Goal: Information Seeking & Learning: Learn about a topic

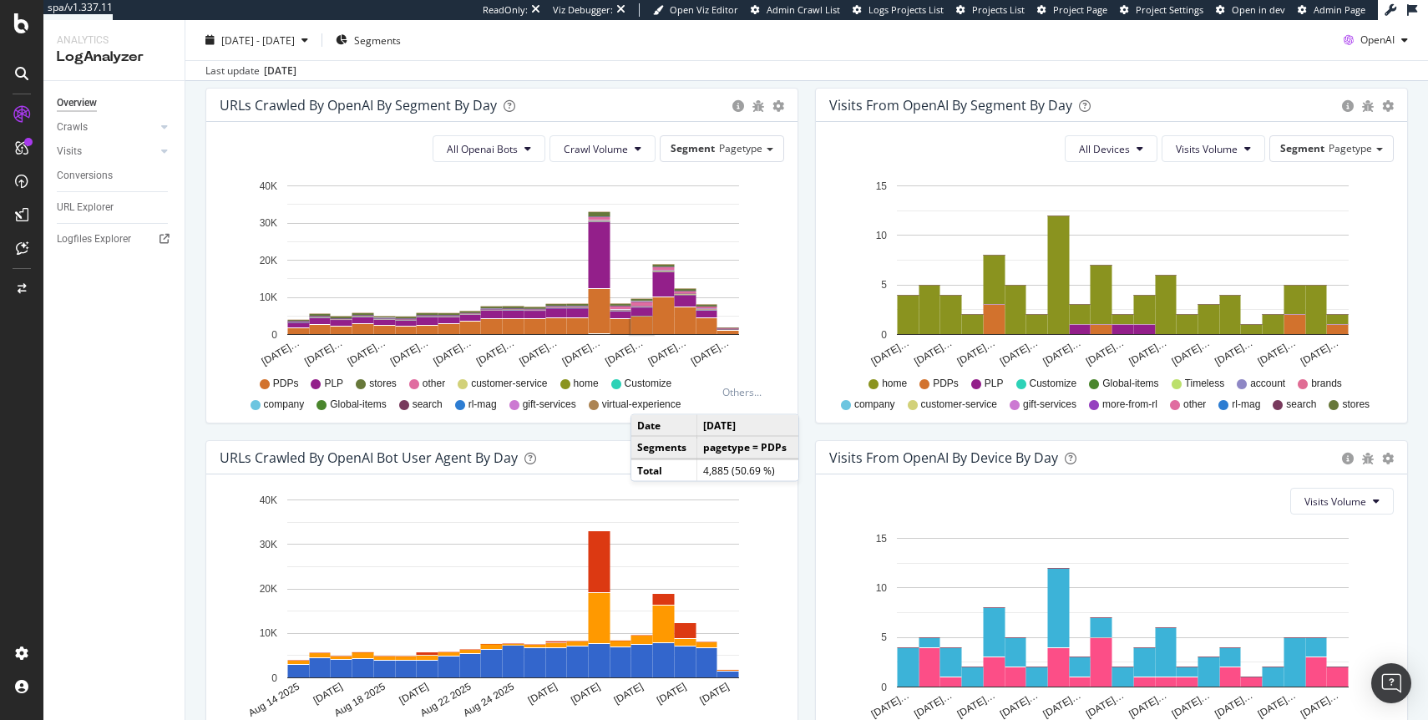
scroll to position [692, 0]
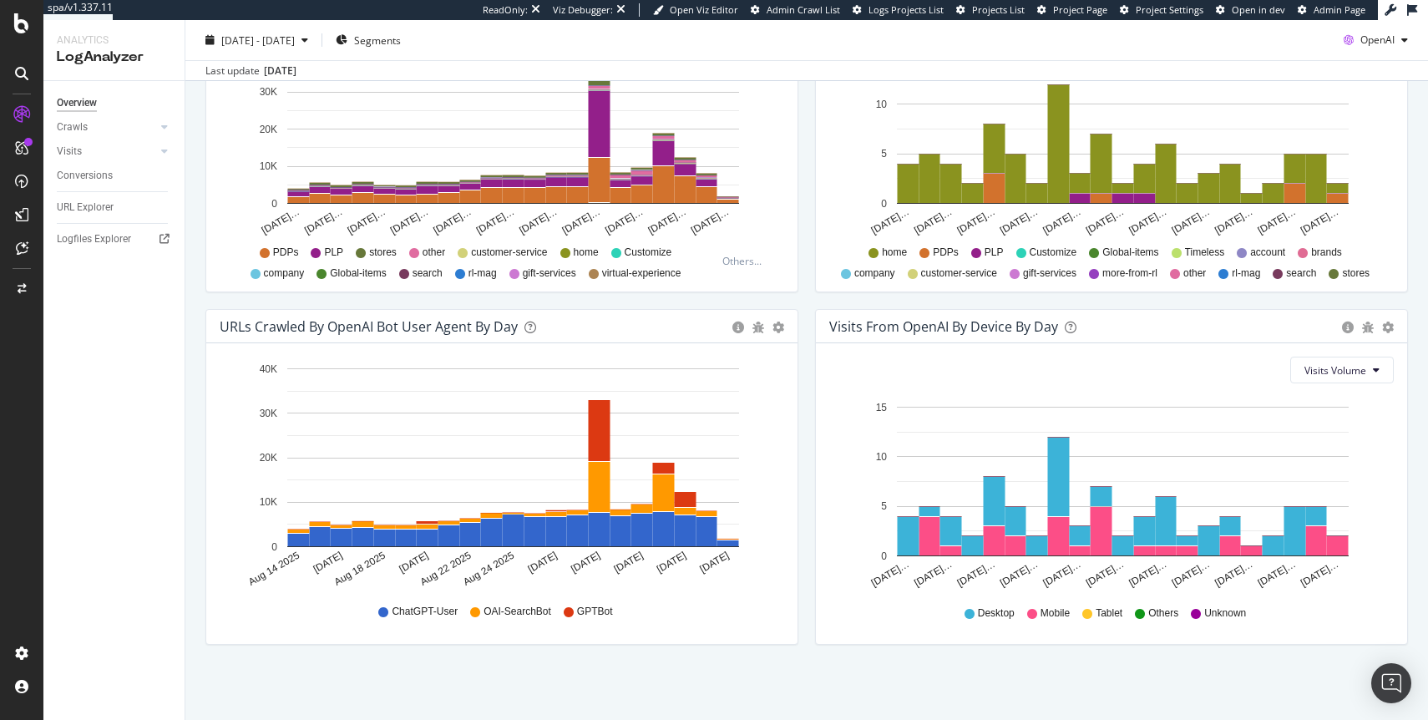
click at [385, 659] on div "URLs Crawled by OpenAI bot User Agent By Day Timeline (by Value) Timeline (by P…" at bounding box center [501, 485] width 609 height 352
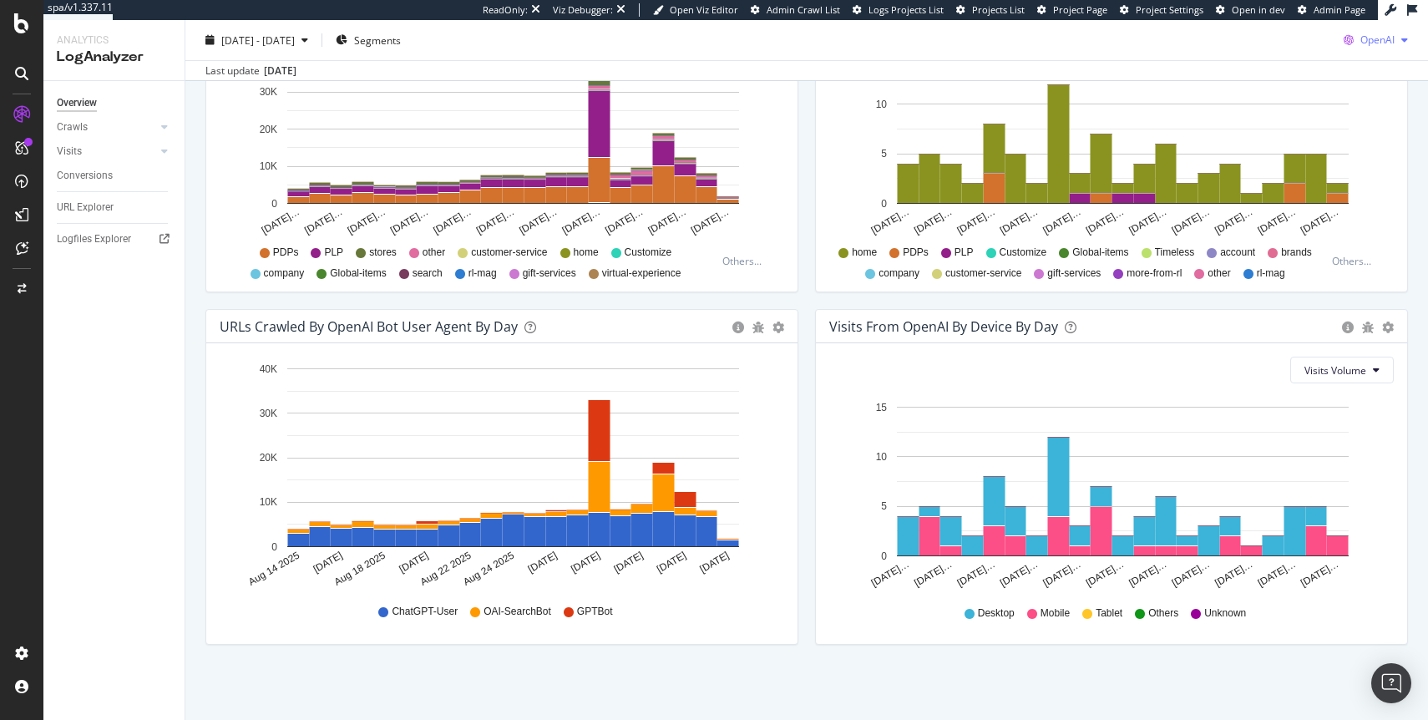
click at [1386, 48] on div "OpenAI" at bounding box center [1376, 40] width 78 height 25
click at [1363, 169] on span "Other AI Bots" at bounding box center [1378, 166] width 62 height 15
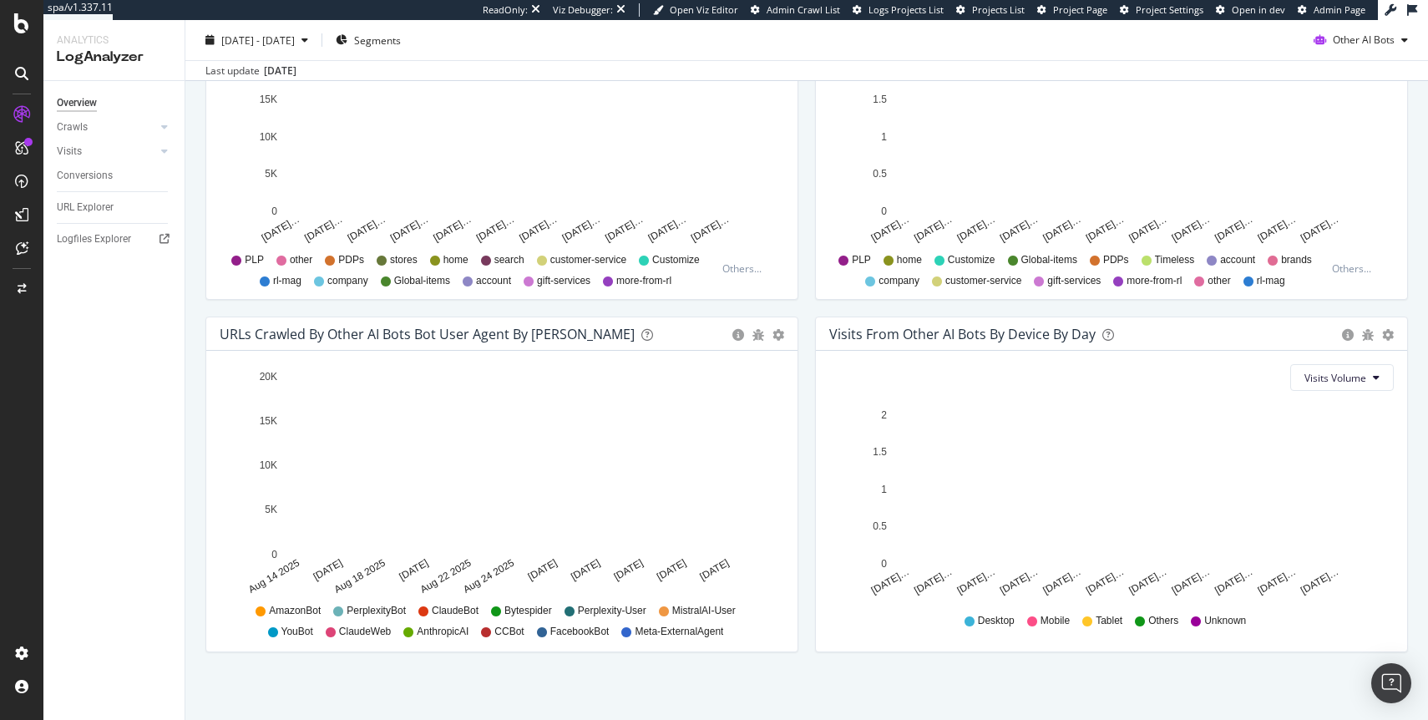
scroll to position [692, 0]
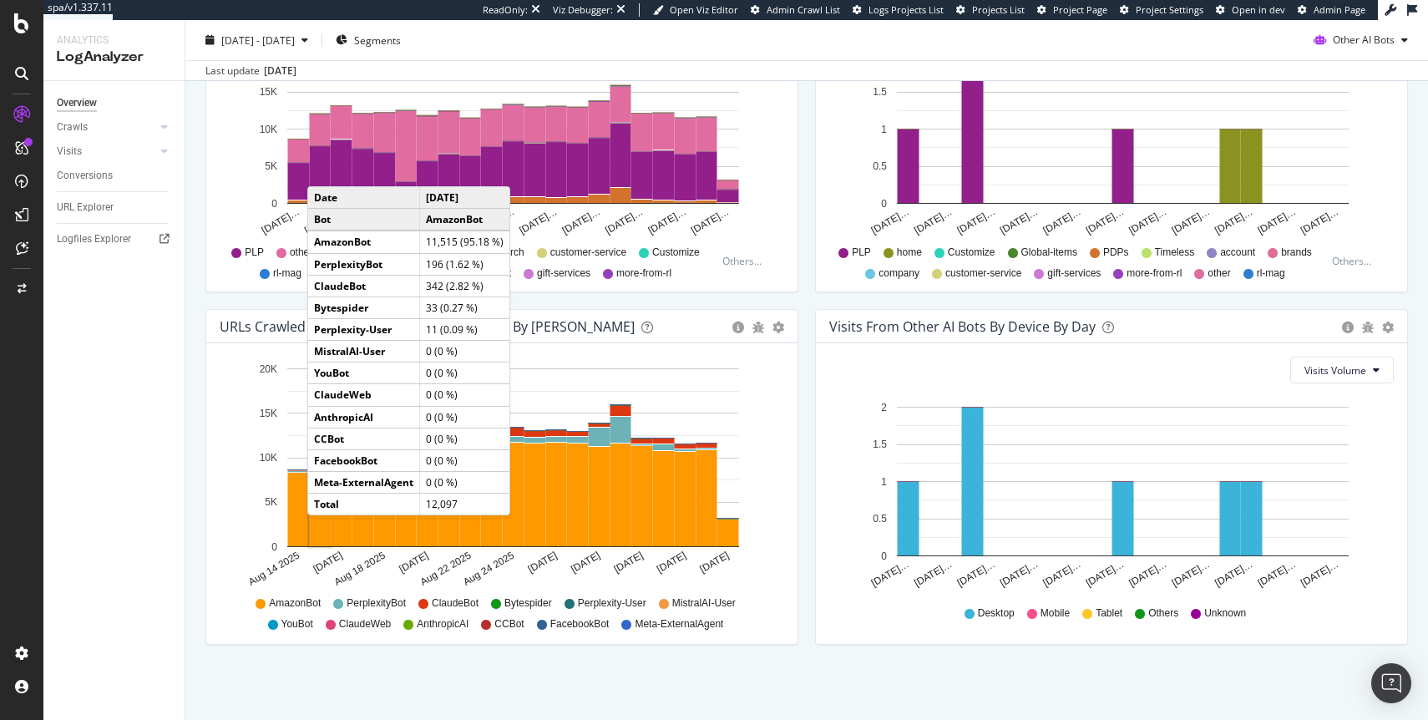
click at [324, 532] on rect "A chart." at bounding box center [320, 495] width 21 height 102
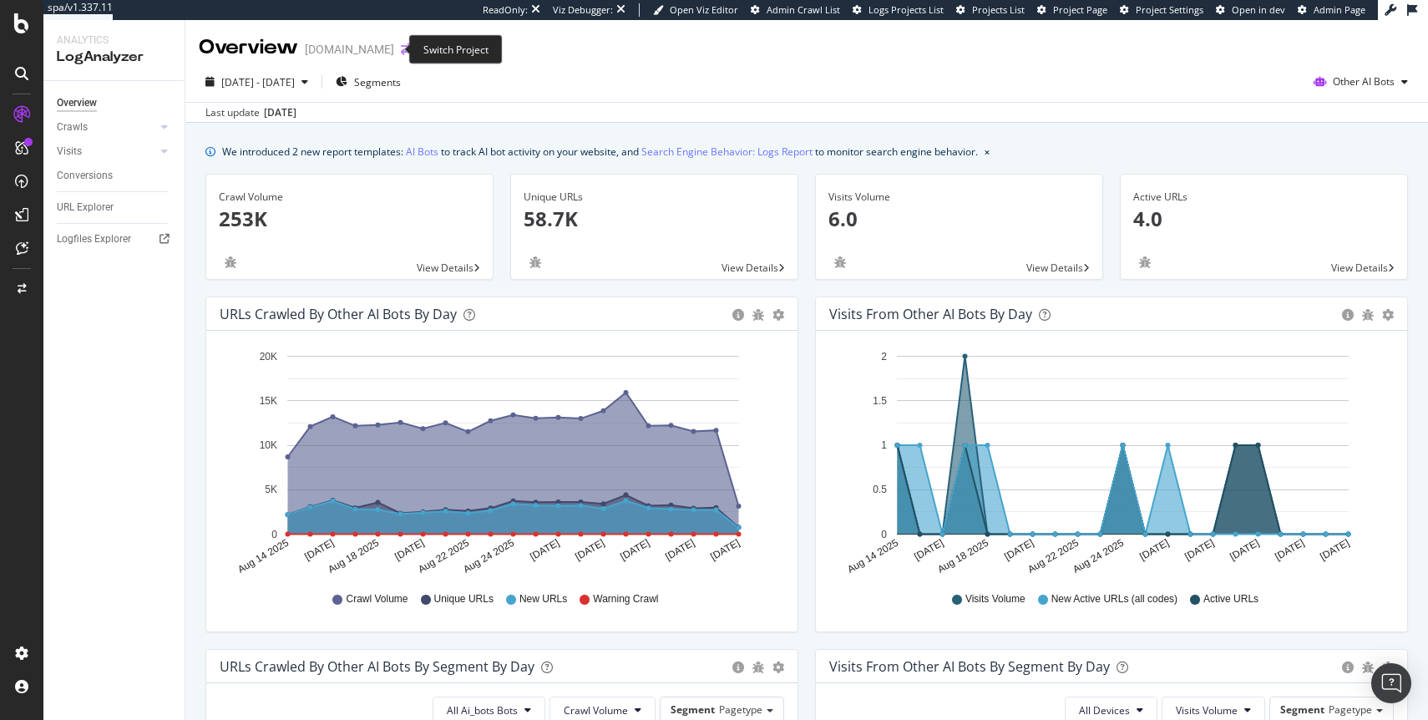
click at [401, 48] on icon "arrow-right-arrow-left" at bounding box center [406, 49] width 10 height 12
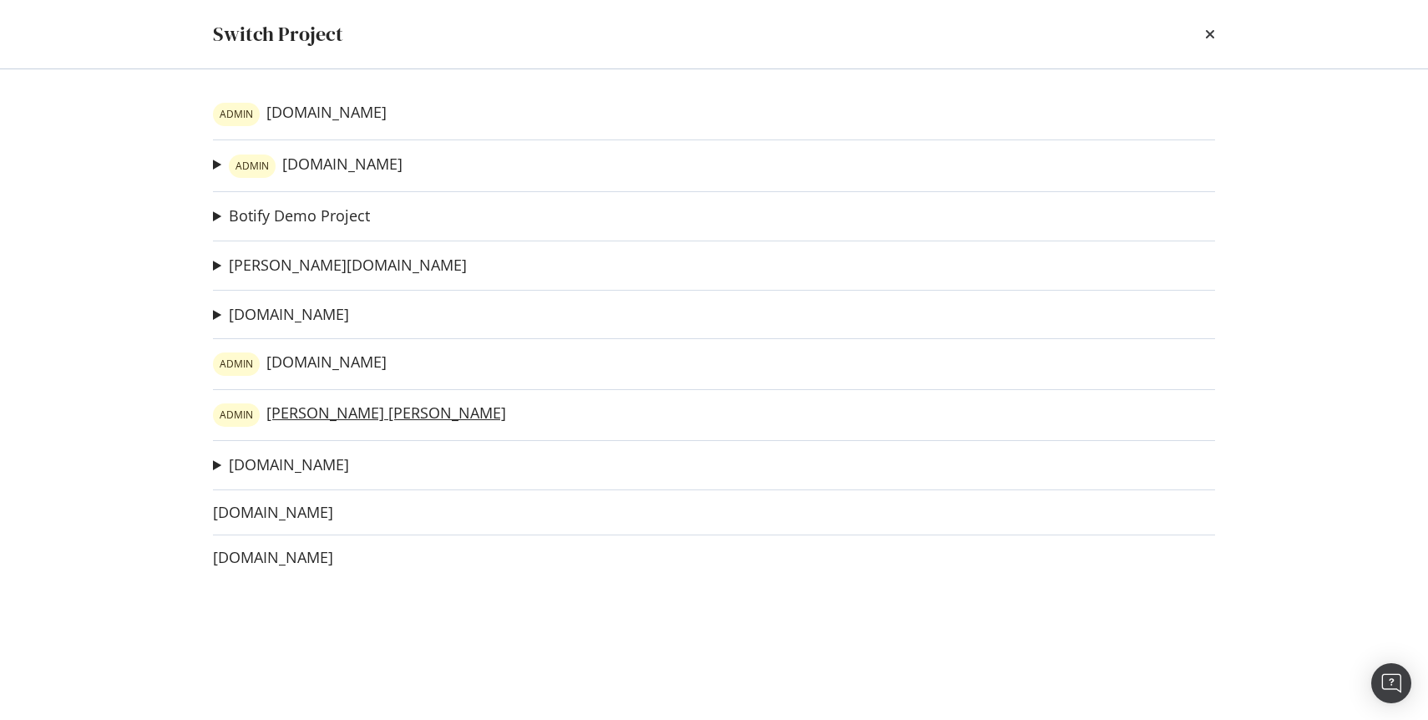
click at [291, 407] on link "ADMIN [PERSON_NAME] [PERSON_NAME]" at bounding box center [359, 414] width 293 height 23
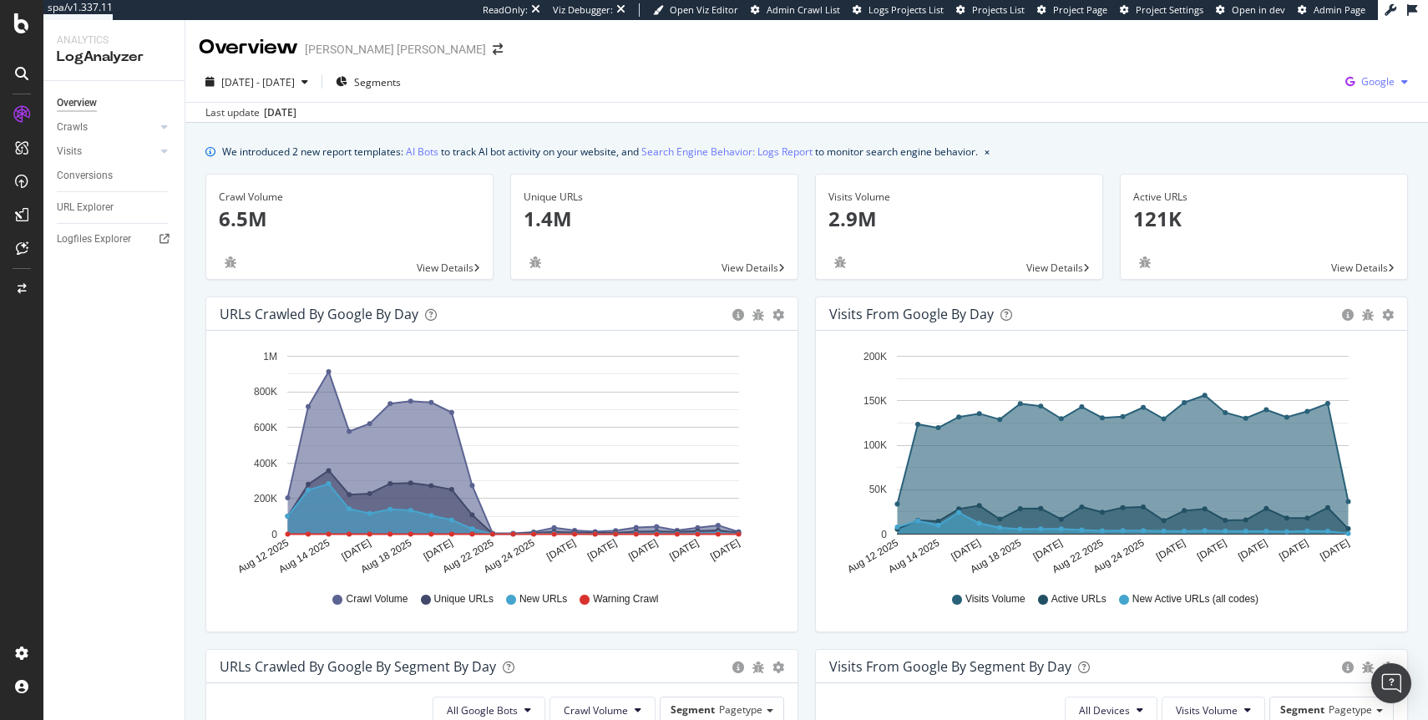
click at [1373, 73] on div "Google" at bounding box center [1376, 81] width 76 height 25
click at [1269, 129] on span "Other AI Bots" at bounding box center [1294, 128] width 62 height 15
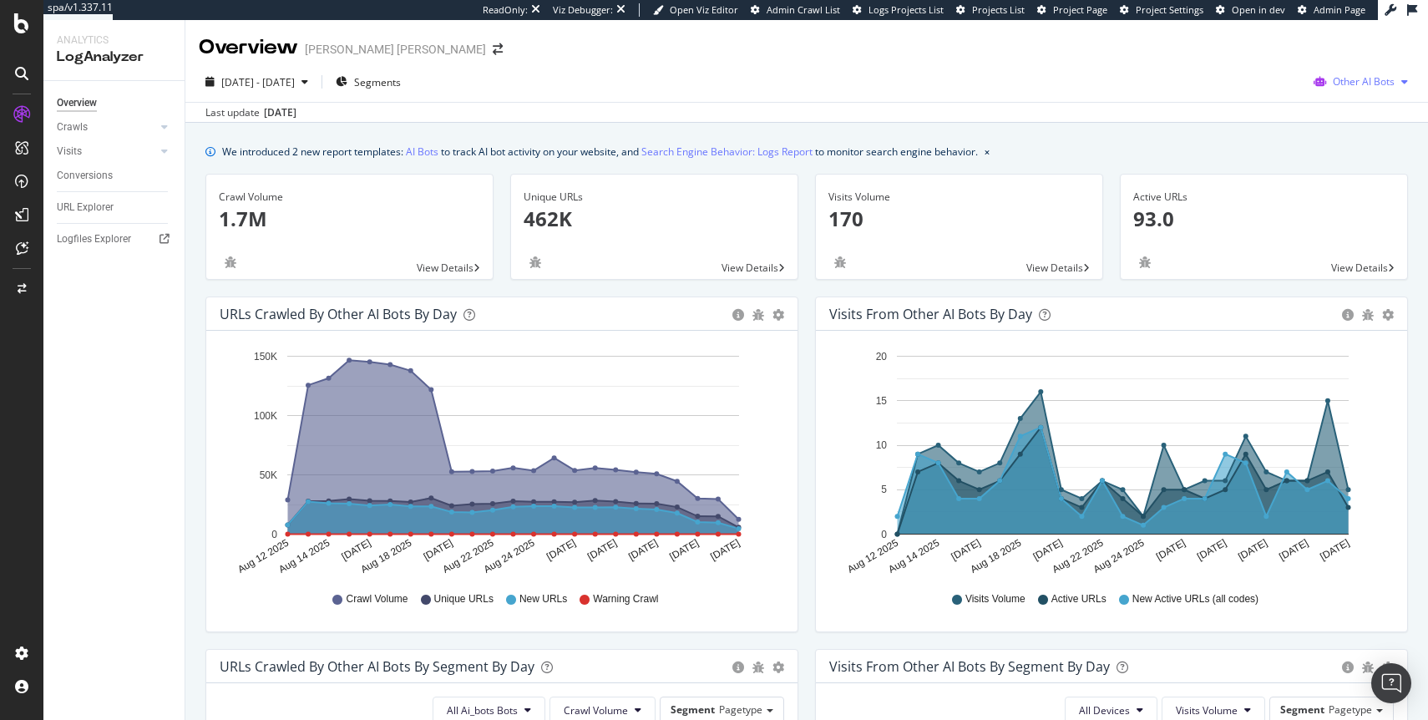
click at [1338, 86] on span "Other AI Bots" at bounding box center [1363, 81] width 62 height 14
click at [1250, 42] on span "Google" at bounding box center [1259, 35] width 65 height 15
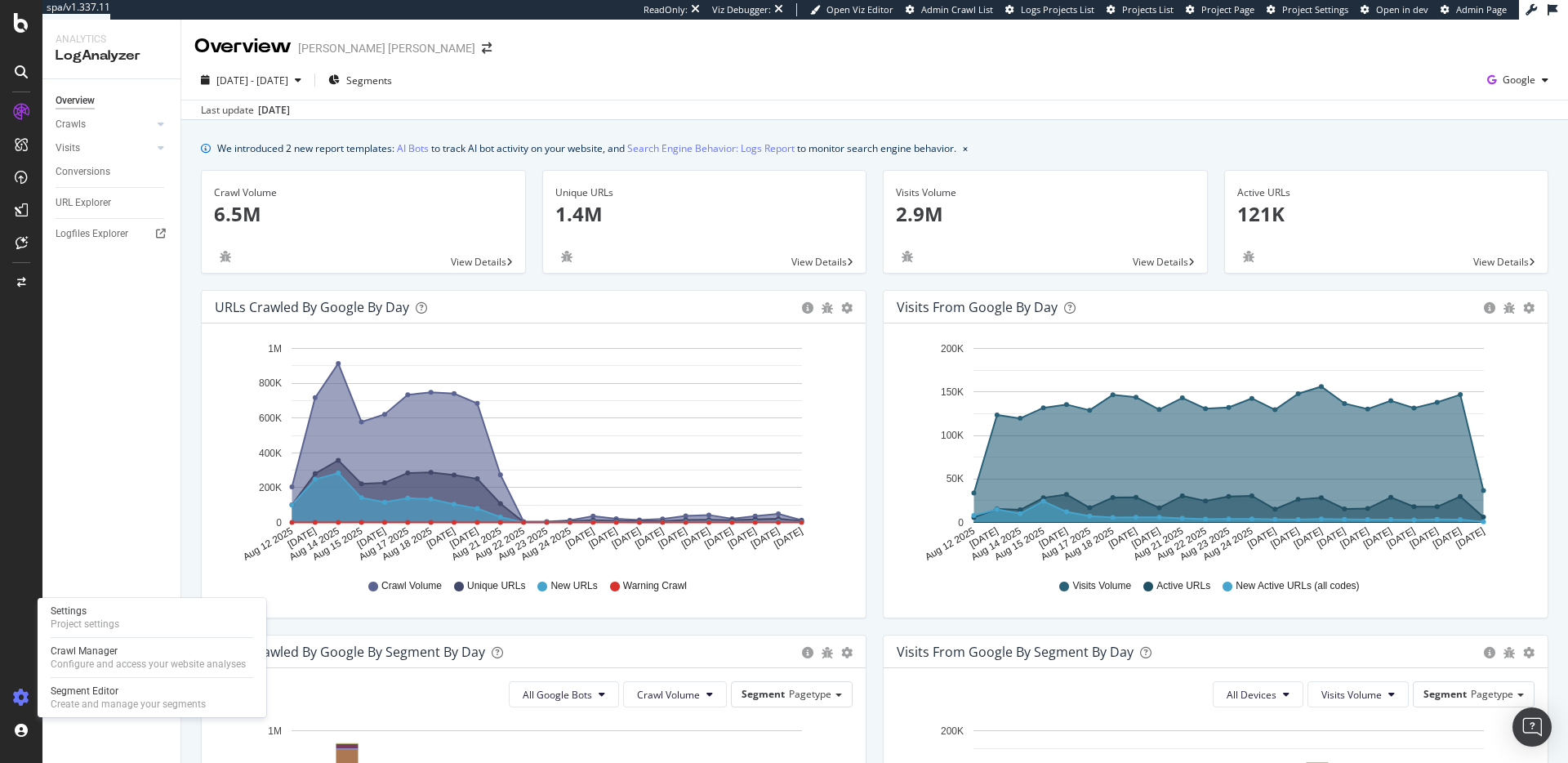
click at [21, 692] on icon at bounding box center [21, 697] width 17 height 17
click at [21, 695] on icon at bounding box center [21, 697] width 17 height 17
click at [86, 237] on div "Logfiles Explorer" at bounding box center [92, 234] width 72 height 18
click at [476, 339] on icon "Aug 12 2025 Aug 13 2025 Aug 14 2025 Aug 15 2025 Aug 16 2025 Aug 17 2025 Aug 18 …" at bounding box center [534, 450] width 638 height 227
